Goal: Transaction & Acquisition: Purchase product/service

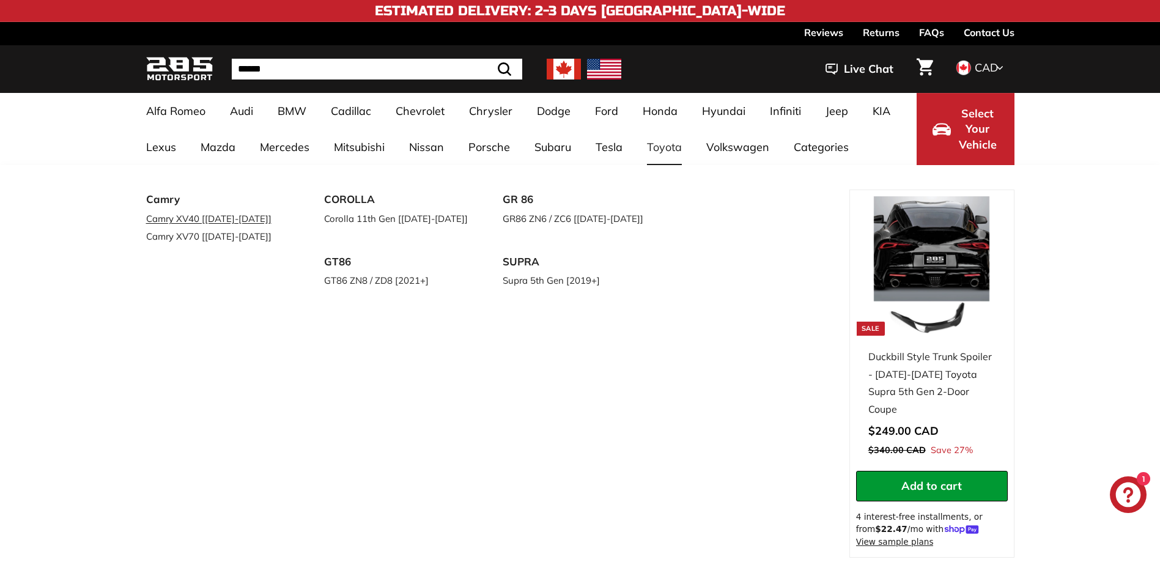
click at [241, 221] on link "Camry XV40 [[DATE]-[DATE]]" at bounding box center [218, 219] width 144 height 18
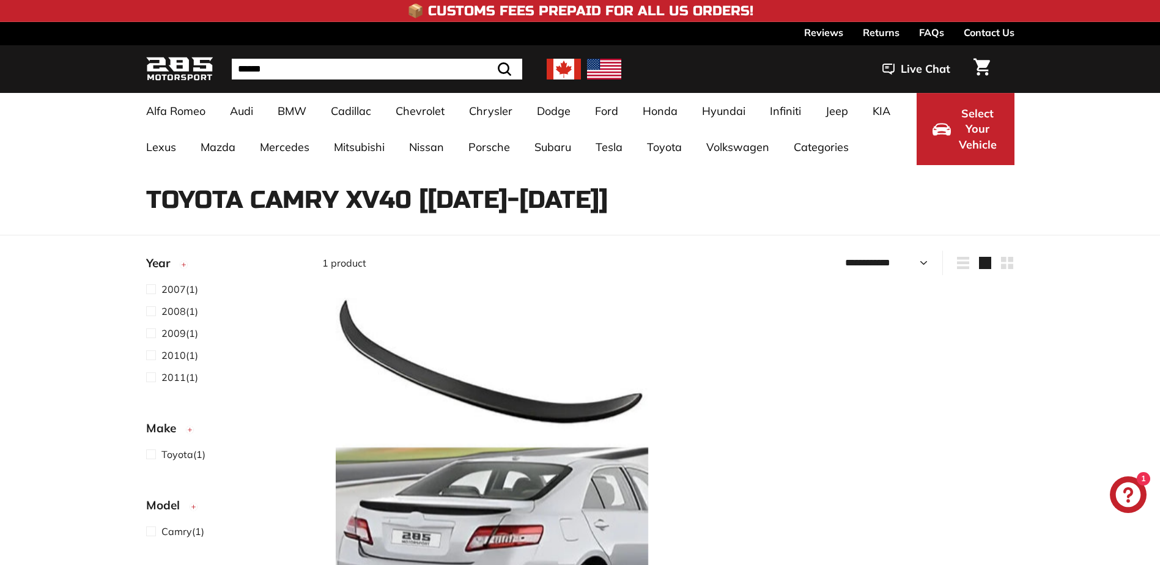
select select "**********"
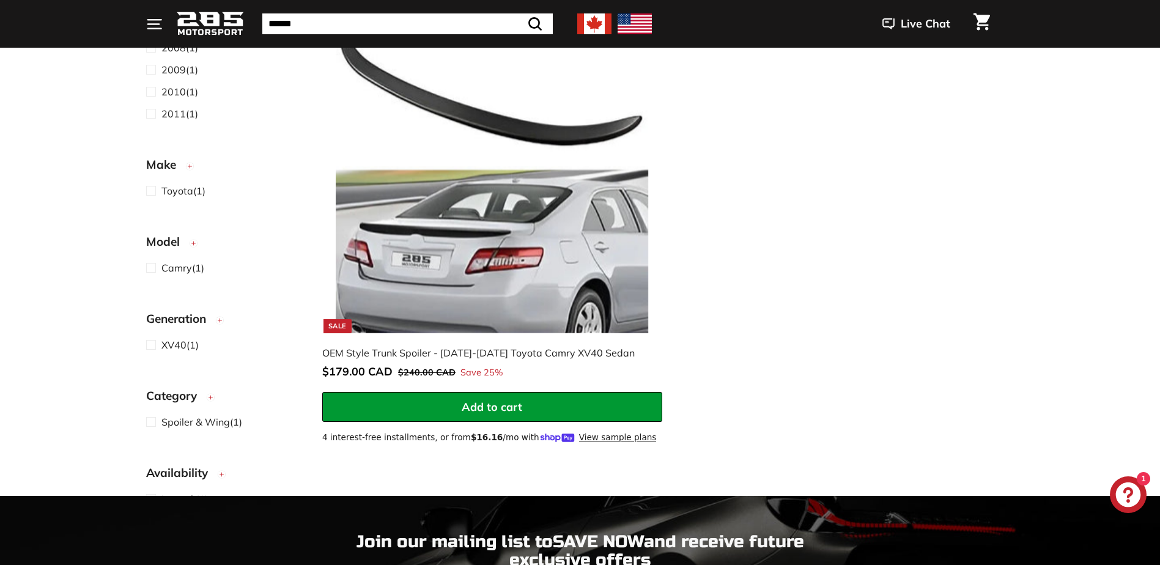
scroll to position [306, 0]
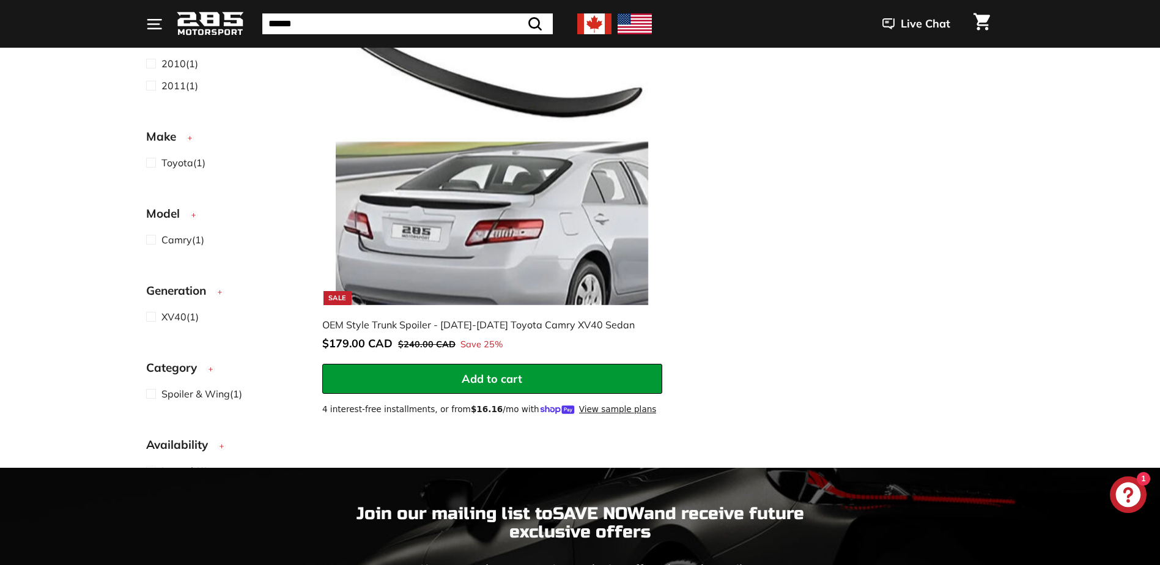
click at [492, 379] on span "Add to cart" at bounding box center [492, 379] width 61 height 14
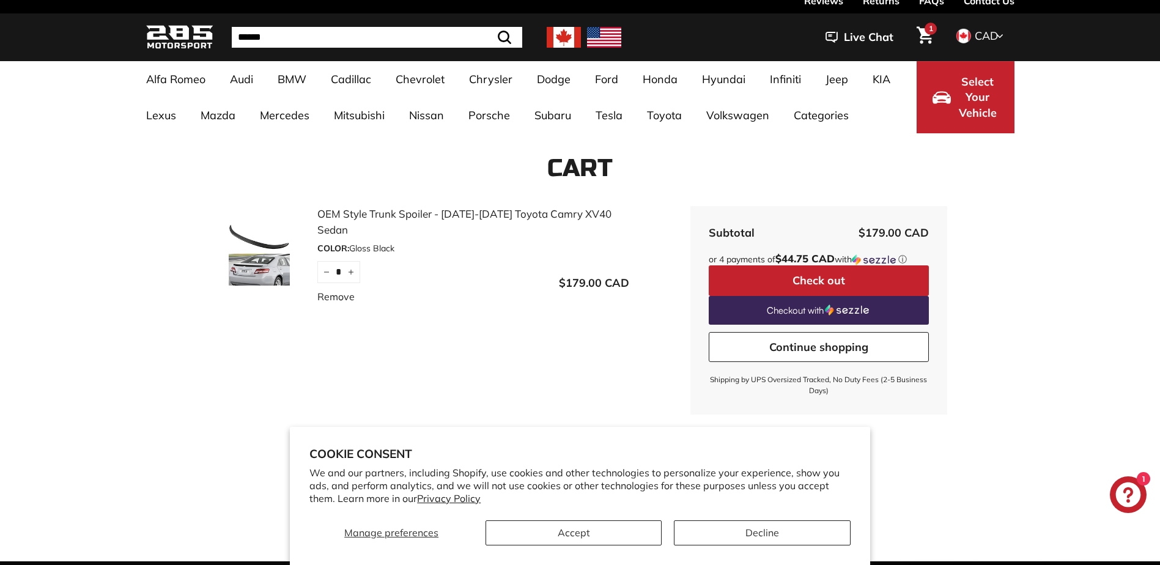
scroll to position [61, 0]
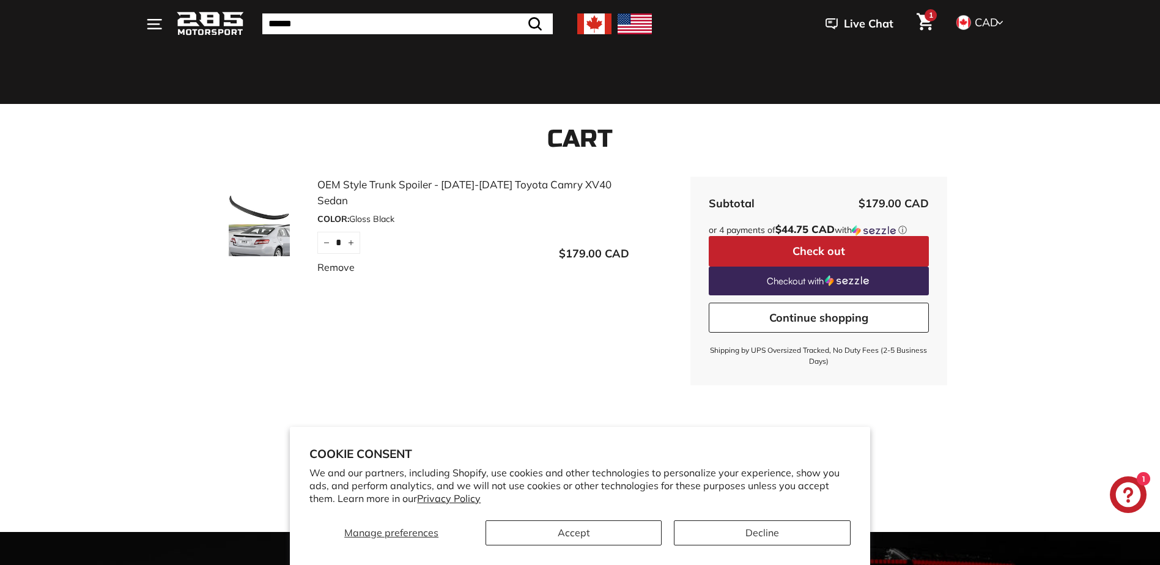
click at [929, 19] on span "1" at bounding box center [931, 15] width 4 height 7
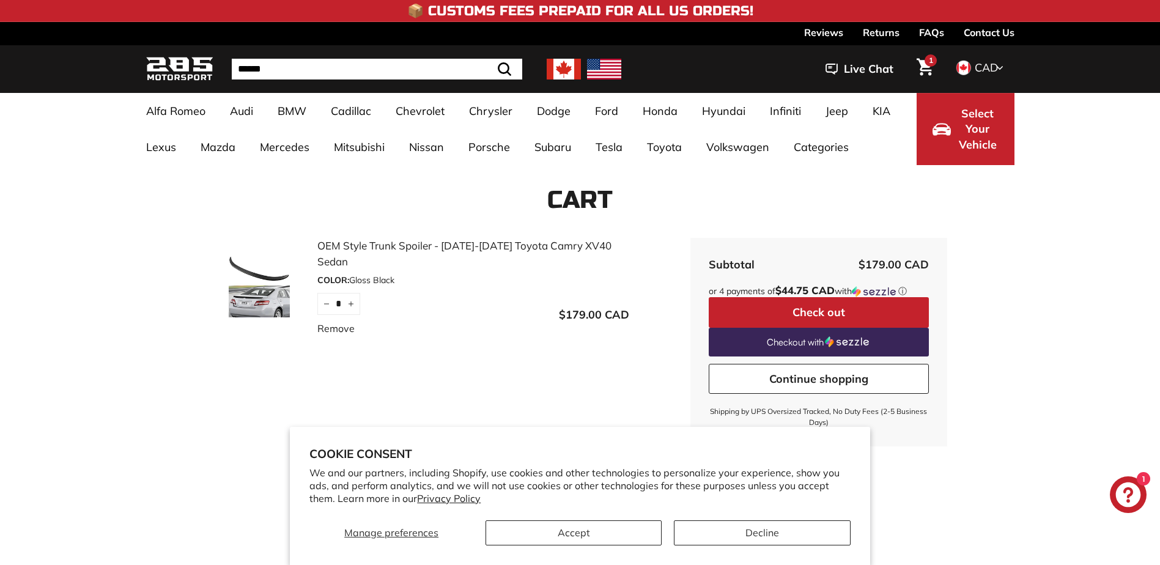
click at [734, 311] on button "Check out" at bounding box center [819, 312] width 220 height 31
